Goal: Information Seeking & Learning: Check status

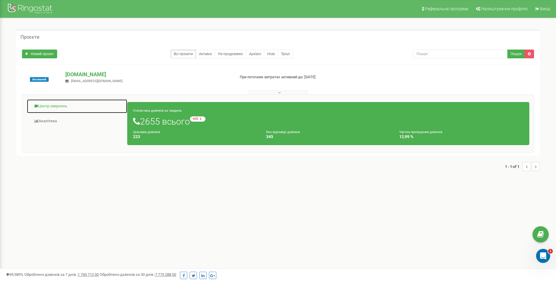
click at [53, 105] on link "Центр звернень" at bounding box center [77, 106] width 101 height 14
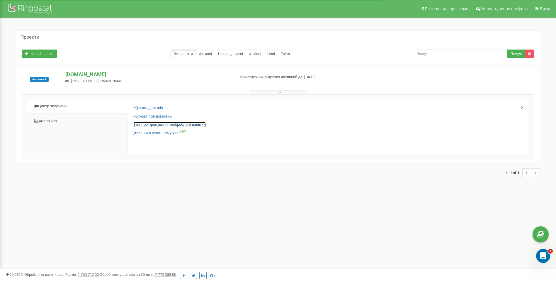
click at [153, 126] on link "Звіт про пропущені необроблені дзвінки" at bounding box center [169, 125] width 72 height 6
